Goal: Information Seeking & Learning: Learn about a topic

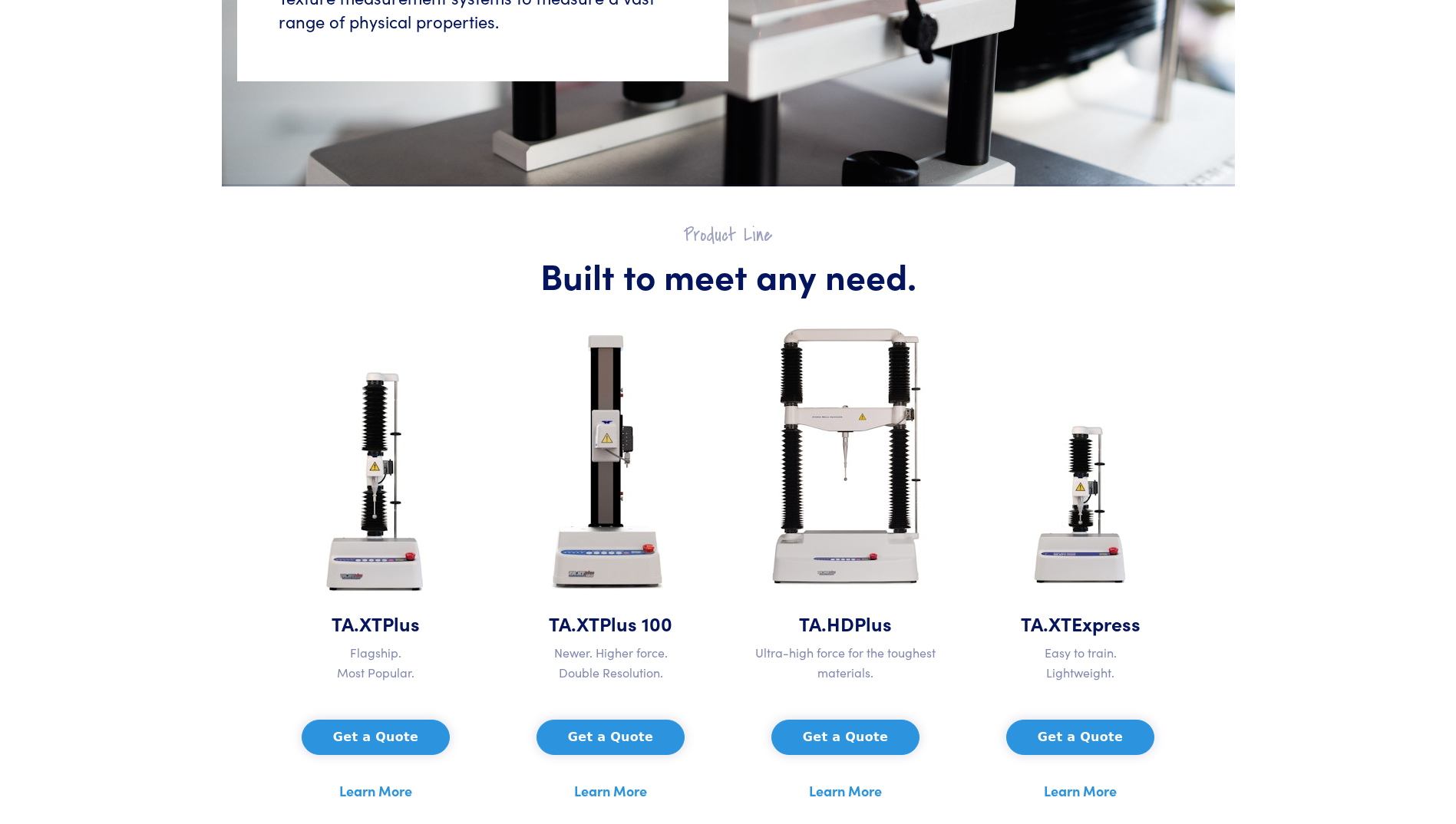
scroll to position [537, 0]
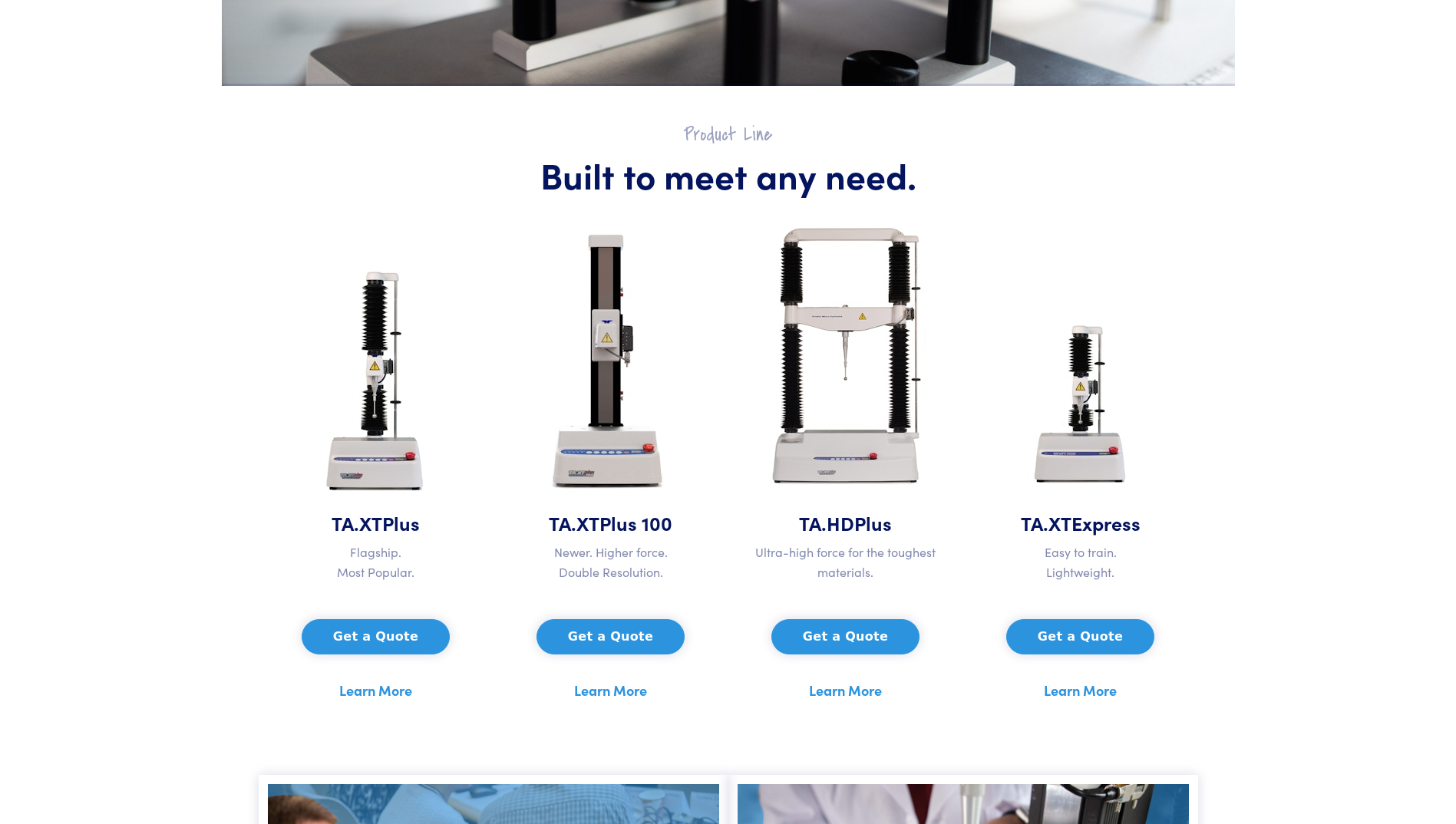
click at [391, 551] on link "Learn More" at bounding box center [375, 690] width 73 height 23
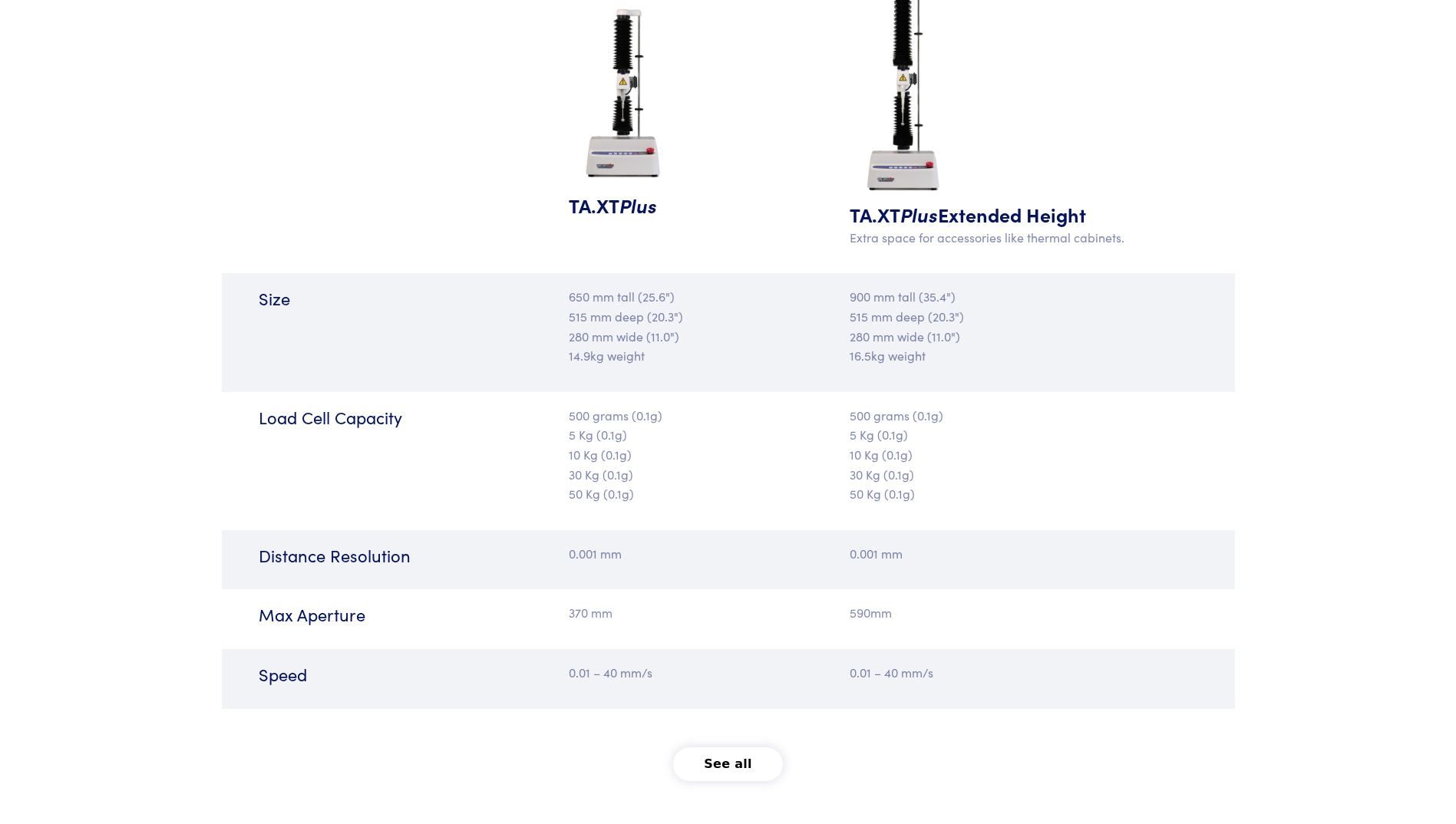
scroll to position [1611, 0]
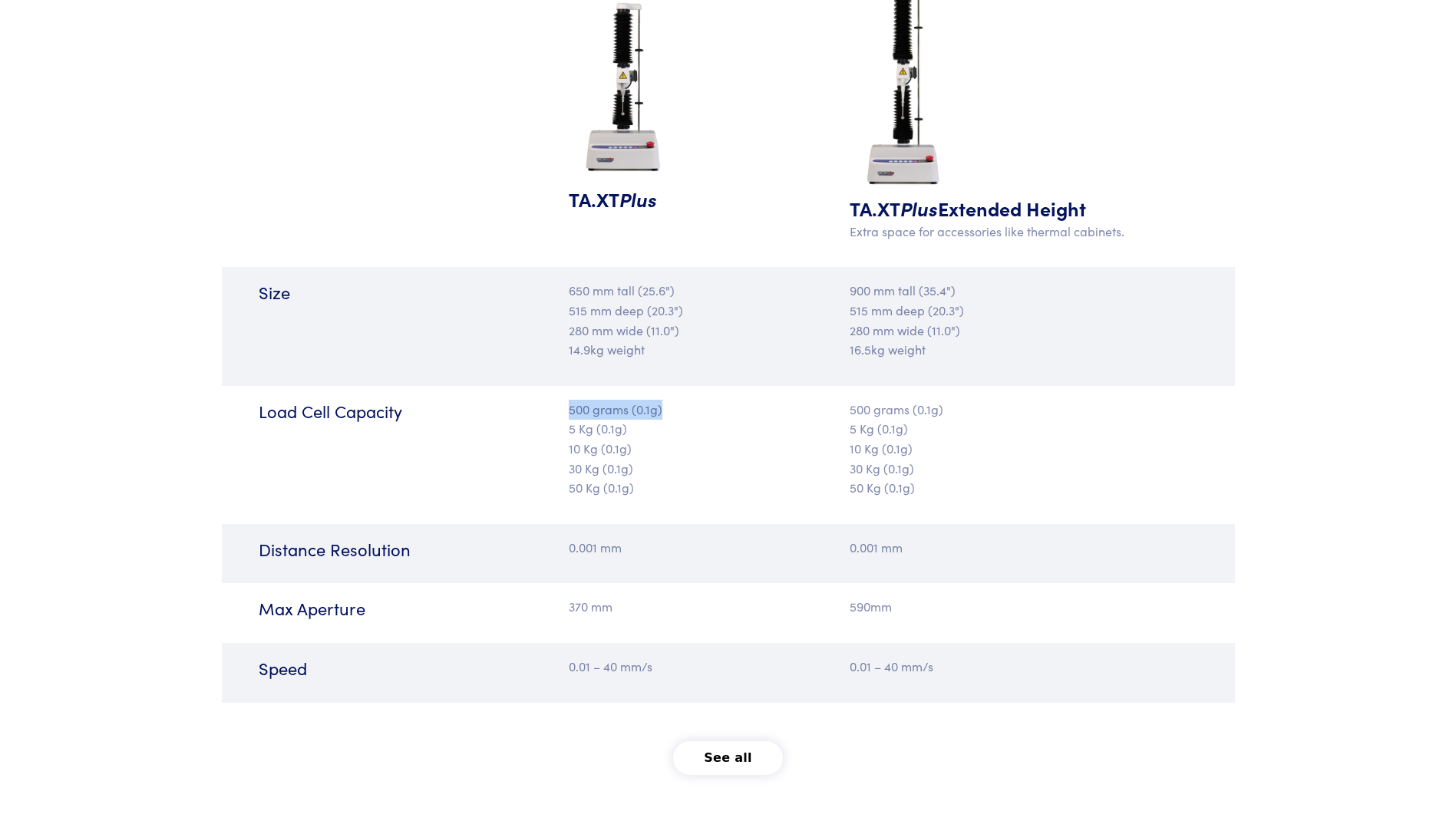
drag, startPoint x: 569, startPoint y: 411, endPoint x: 683, endPoint y: 417, distance: 114.2
click at [683, 417] on p "500 grams (0.1g) 5 Kg (0.1g) 10 Kg (0.1g) 30 Kg (0.1g) 50 Kg (0.1g)" at bounding box center [643, 449] width 150 height 98
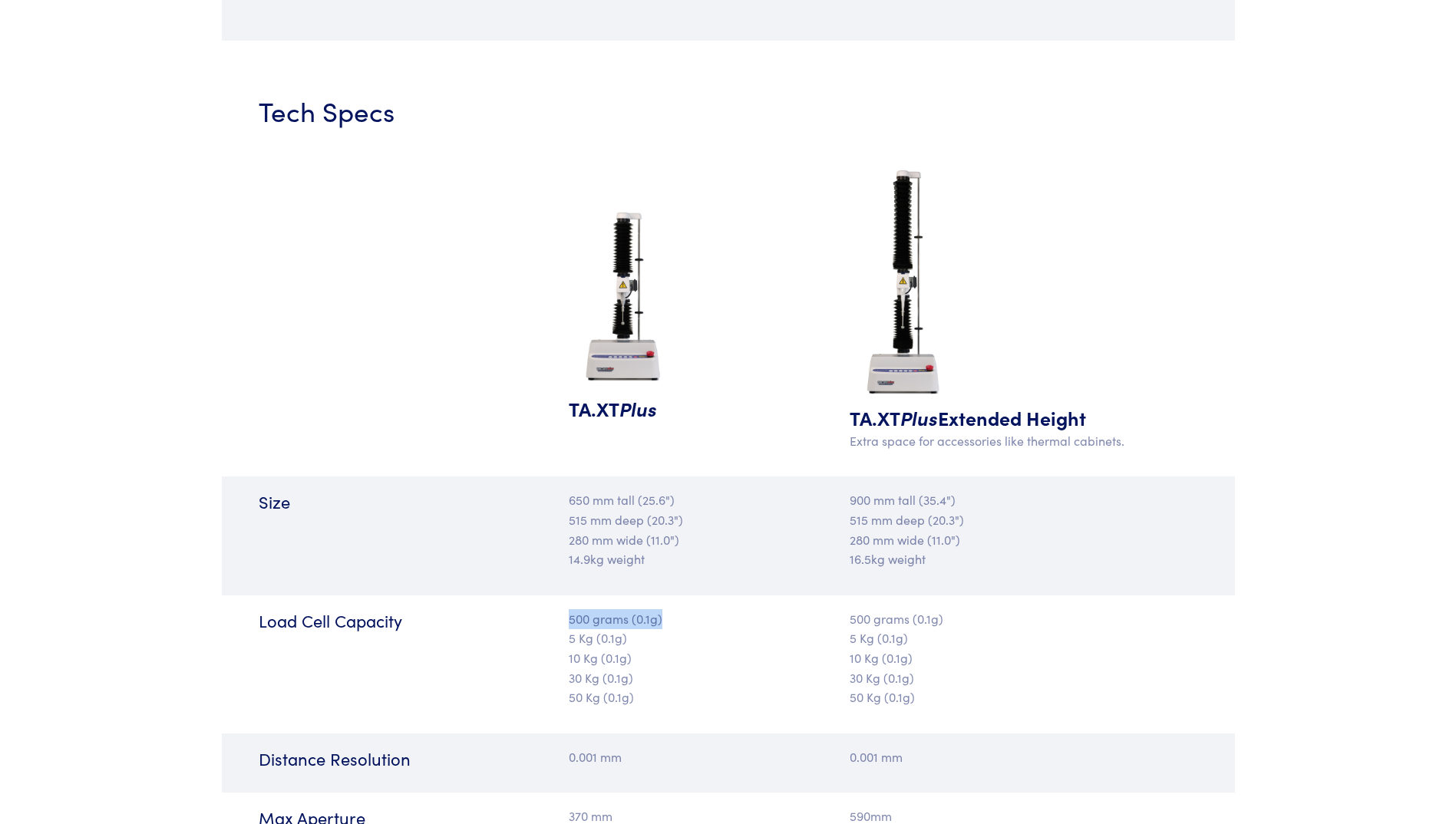
scroll to position [1555, 0]
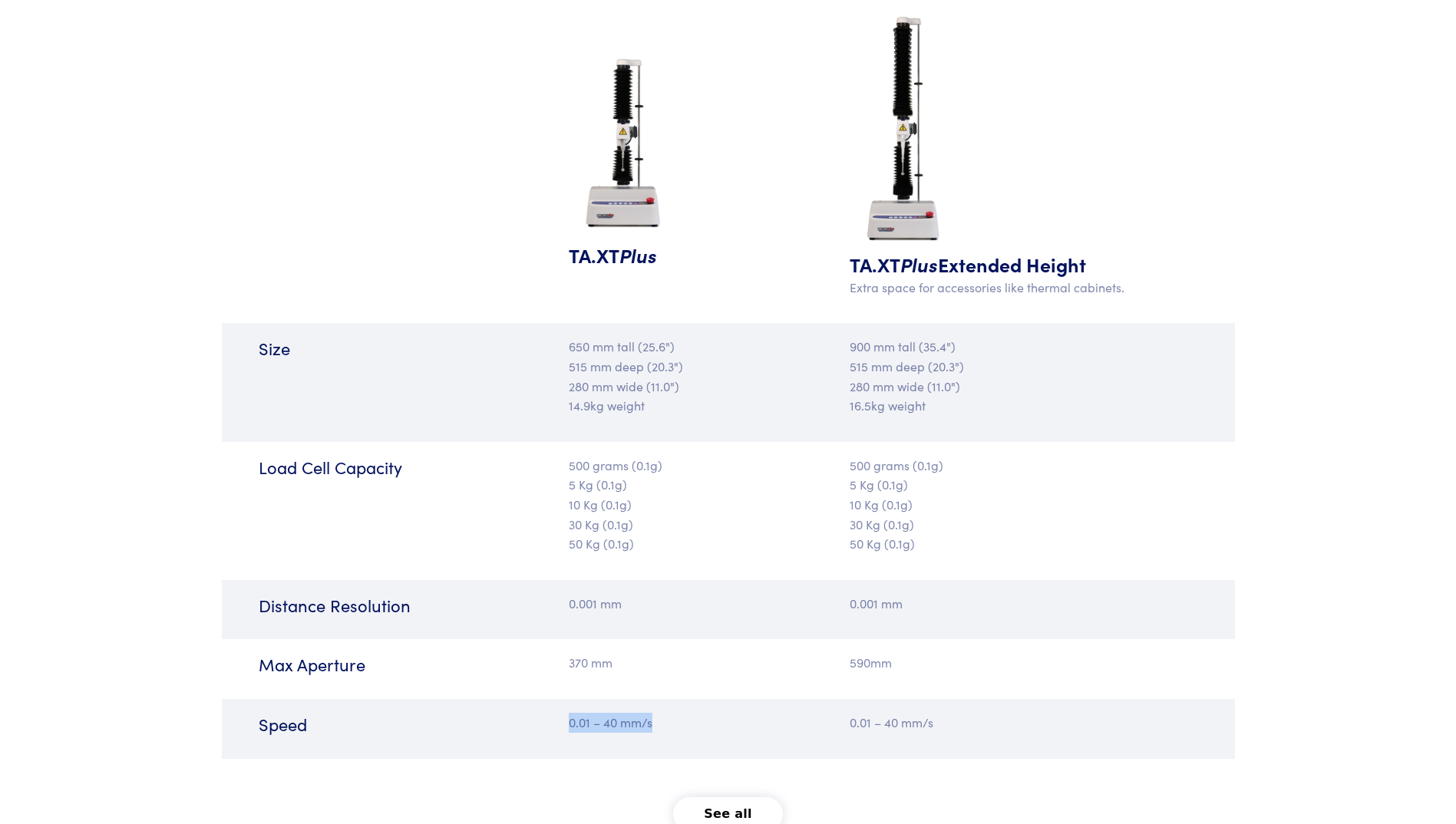
drag, startPoint x: 571, startPoint y: 725, endPoint x: 651, endPoint y: 725, distance: 80.0
click at [651, 725] on p "0.01 – 40 mm/s" at bounding box center [643, 722] width 150 height 20
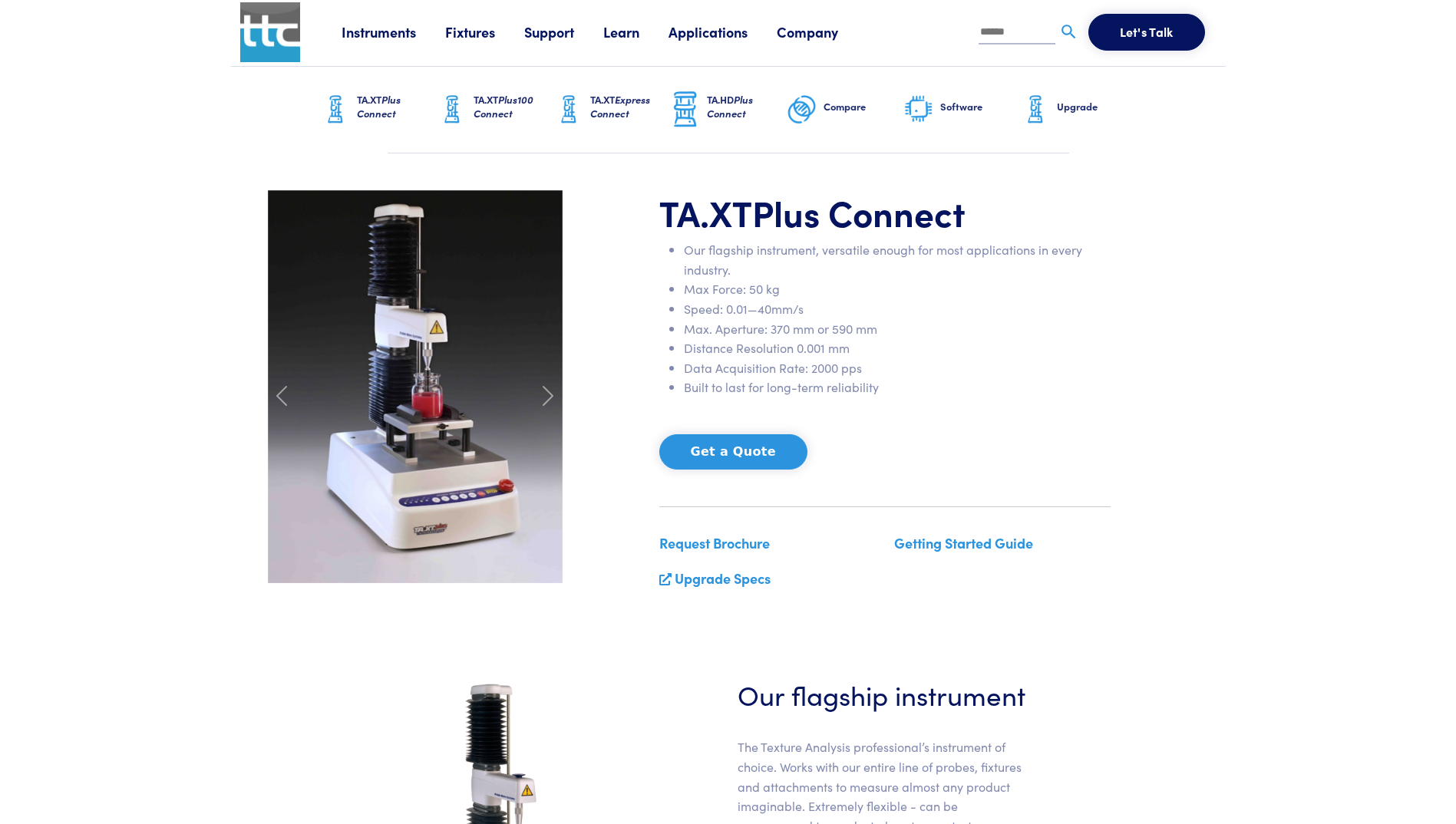
scroll to position [0, 0]
